Goal: Task Accomplishment & Management: Complete application form

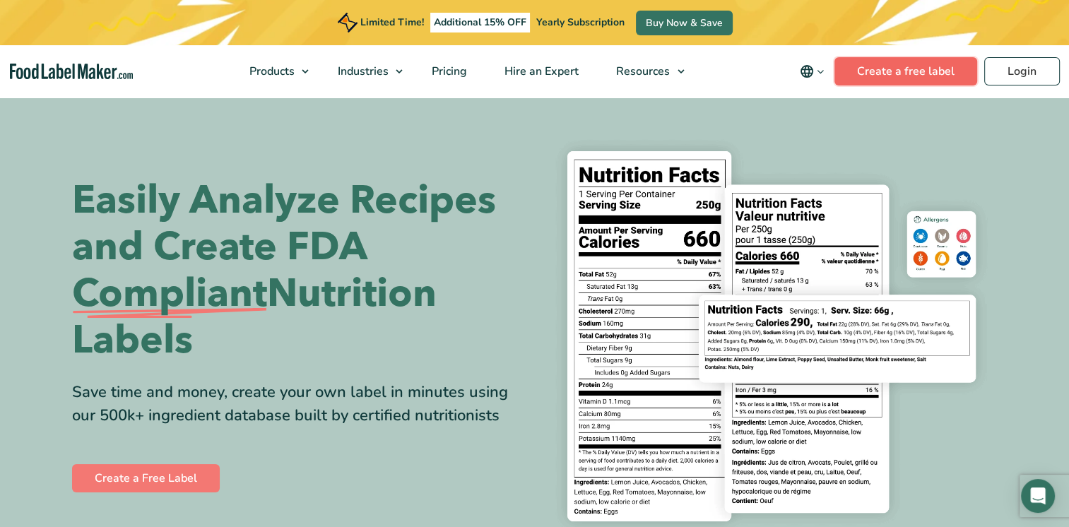
click at [895, 64] on link "Create a free label" at bounding box center [905, 71] width 143 height 28
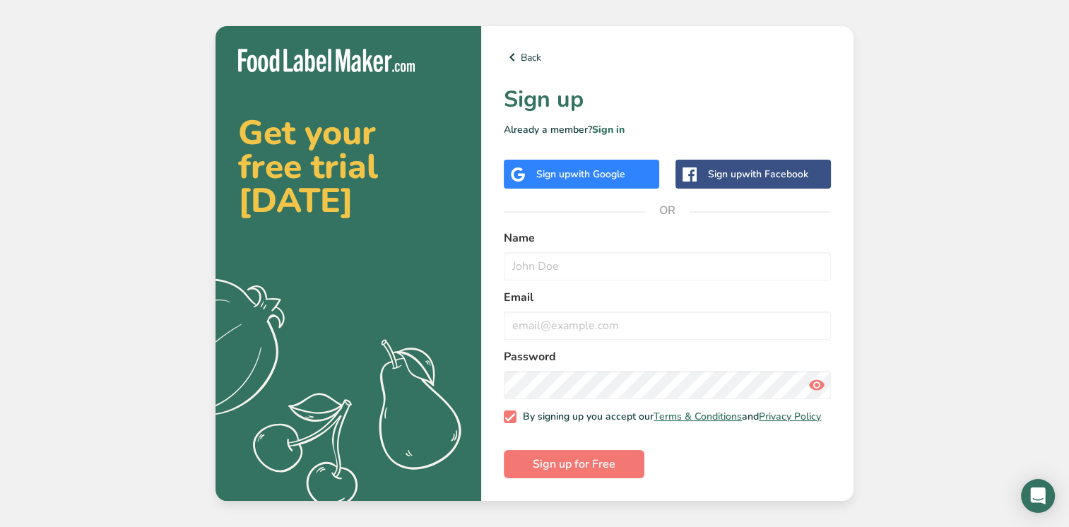
click at [588, 167] on span "with Google" at bounding box center [597, 173] width 55 height 13
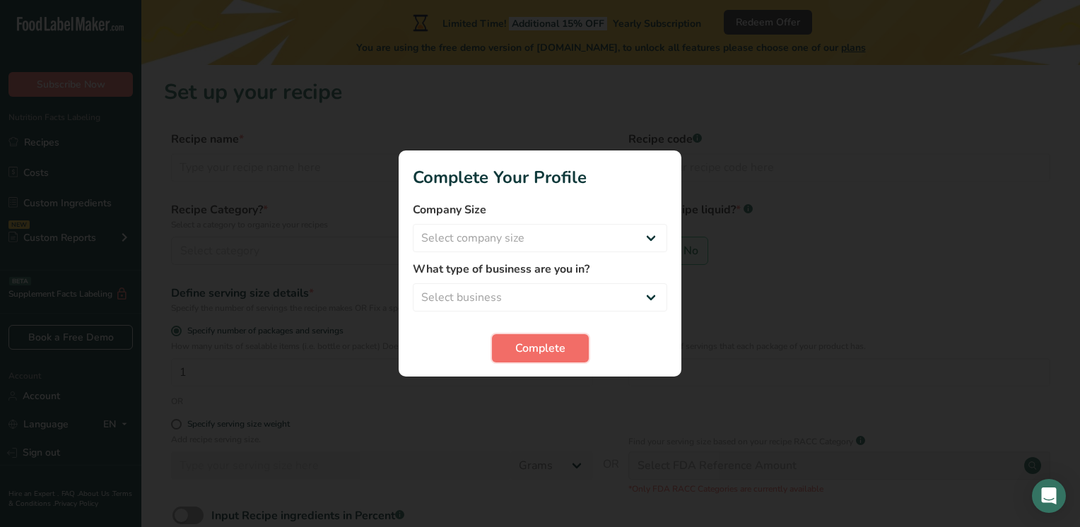
click at [541, 358] on button "Complete" at bounding box center [540, 348] width 97 height 28
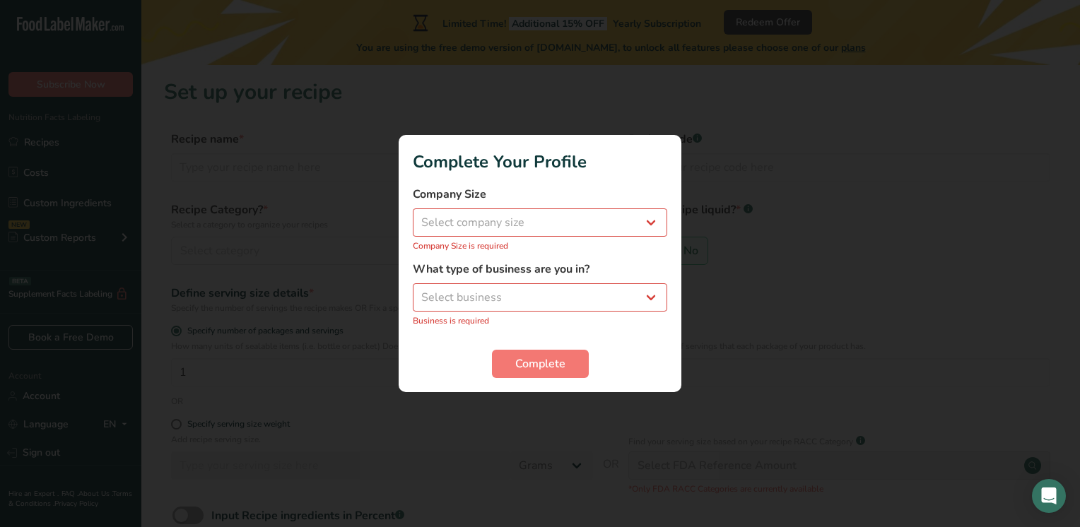
click at [540, 241] on p "Company Size is required" at bounding box center [540, 246] width 254 height 13
click at [523, 211] on select "Select company size Fewer than 10 Employees 10 to 50 Employees 51 to 500 Employ…" at bounding box center [540, 222] width 254 height 28
select select "1"
click at [413, 216] on select "Select company size Fewer than 10 Employees 10 to 50 Employees 51 to 500 Employ…" at bounding box center [540, 222] width 254 height 28
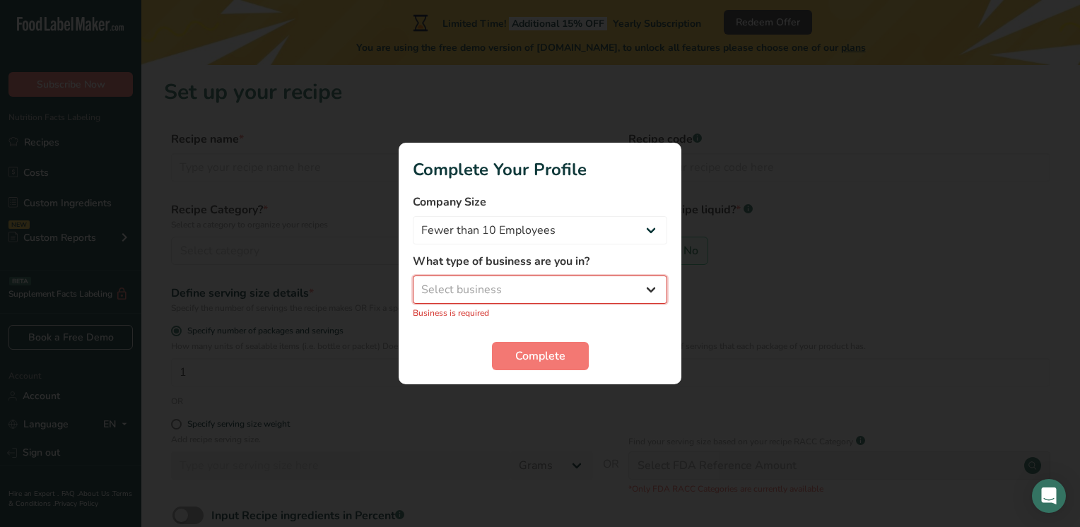
click at [489, 301] on select "Select business Packaged Food Manufacturer Restaurant & Cafe Bakery Meal Plans …" at bounding box center [540, 290] width 254 height 28
select select "4"
click at [413, 283] on select "Select business Packaged Food Manufacturer Restaurant & Cafe Bakery Meal Plans …" at bounding box center [540, 290] width 254 height 28
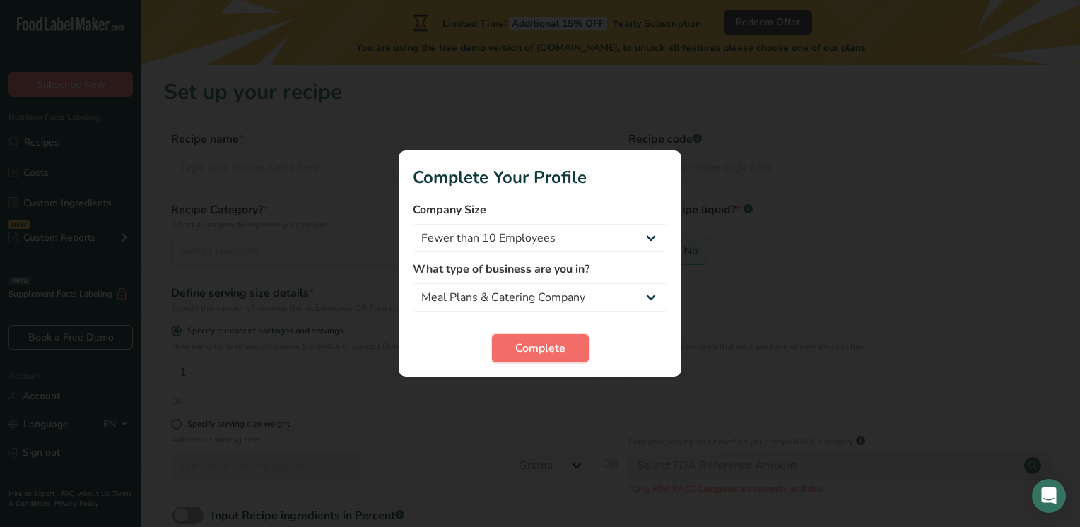
click at [534, 336] on button "Complete" at bounding box center [540, 348] width 97 height 28
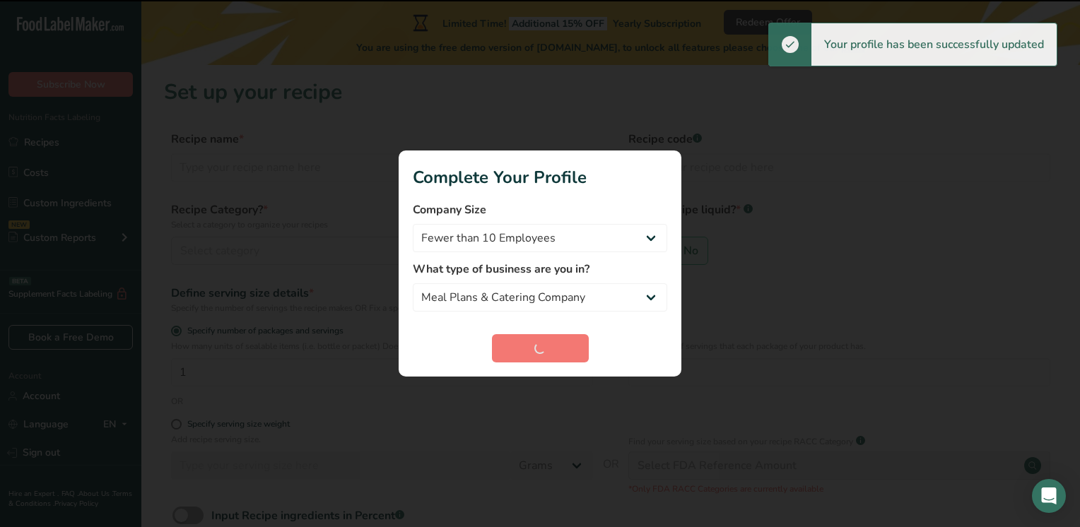
click at [536, 350] on div "Complete" at bounding box center [540, 348] width 254 height 28
